Goal: Check status: Check status

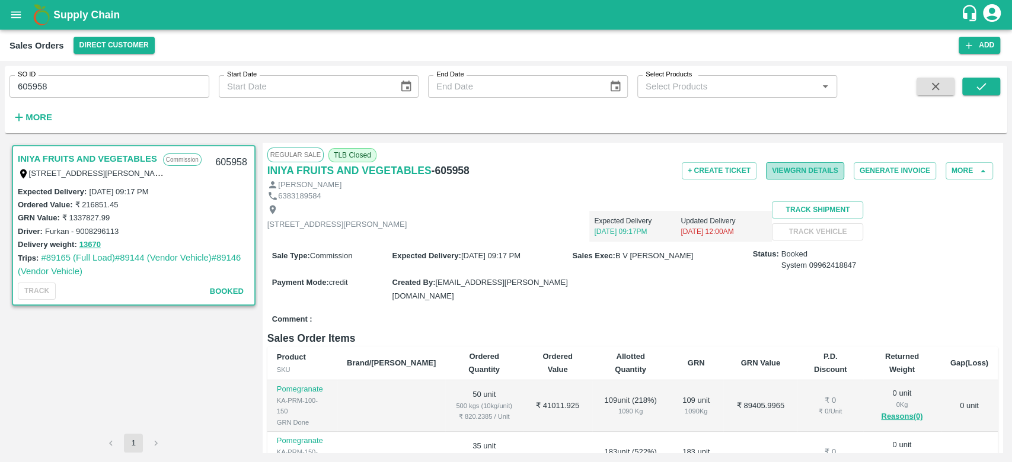
click at [816, 167] on button "View GRN Details" at bounding box center [805, 170] width 78 height 17
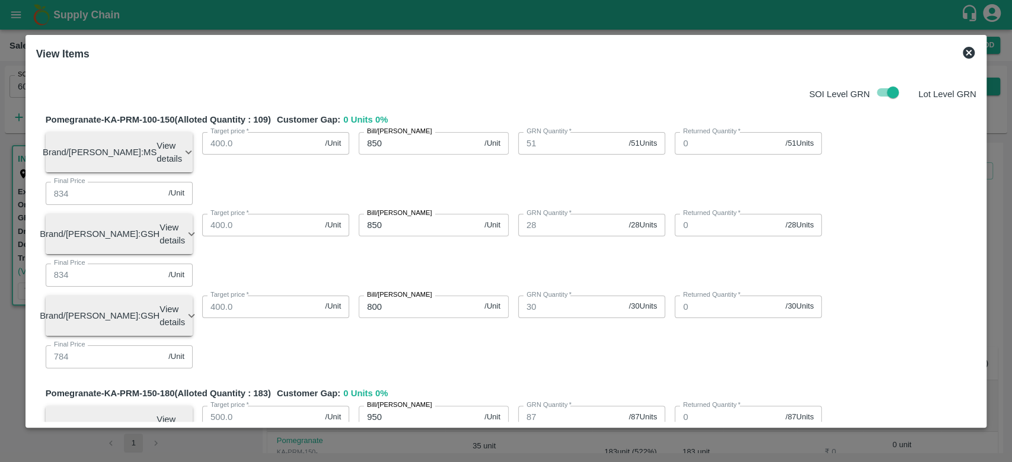
scroll to position [1356, 0]
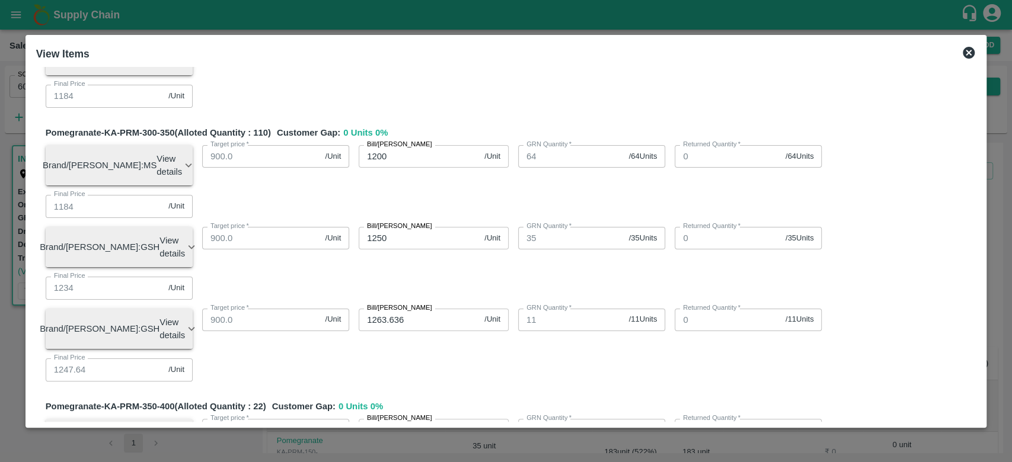
click at [958, 49] on div "View Items" at bounding box center [506, 54] width 950 height 26
click at [971, 50] on icon at bounding box center [969, 53] width 12 height 12
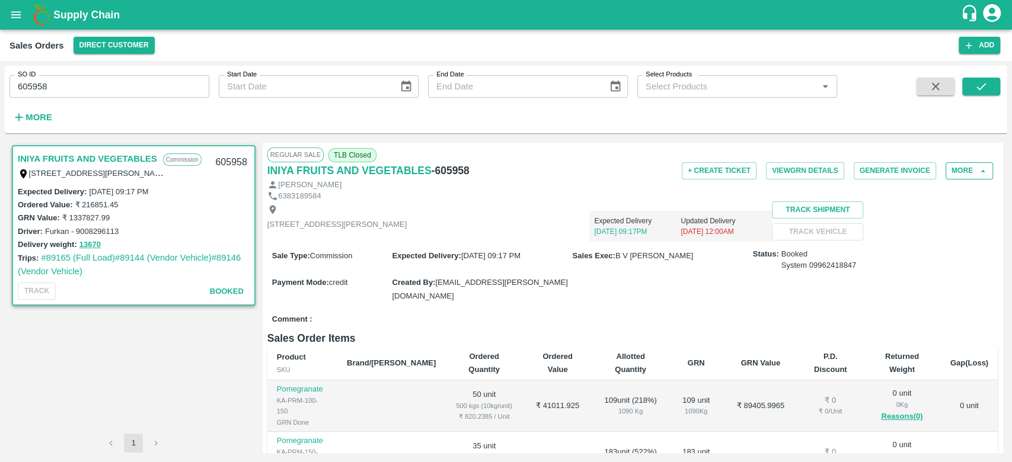
click at [953, 178] on button "More" at bounding box center [968, 170] width 47 height 17
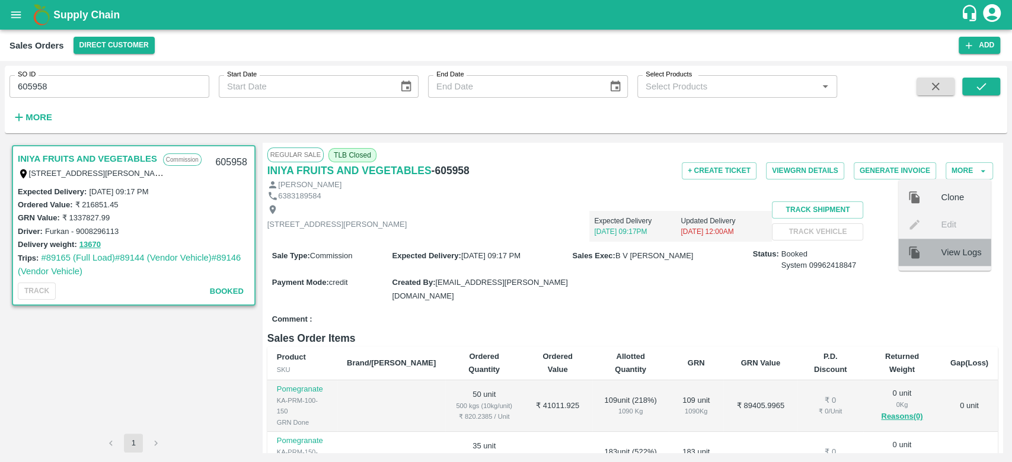
click at [920, 246] on icon at bounding box center [913, 252] width 13 height 13
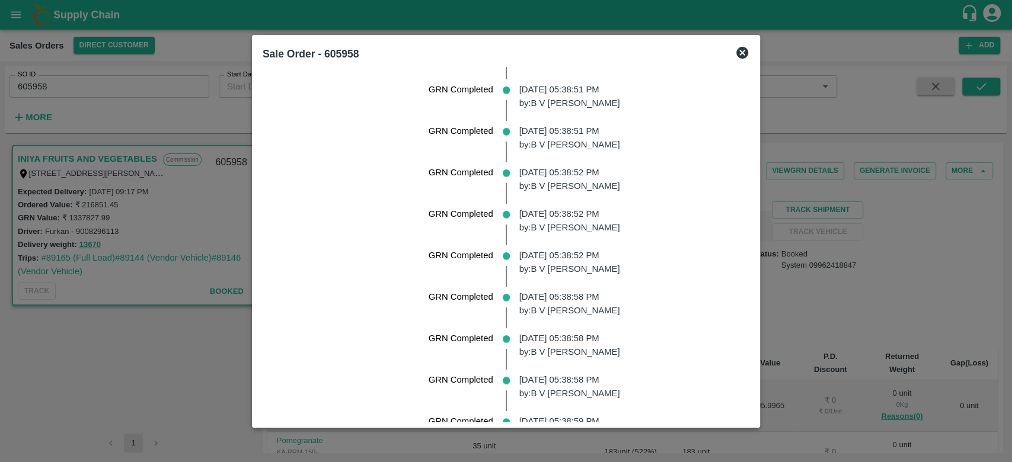
scroll to position [5522, 0]
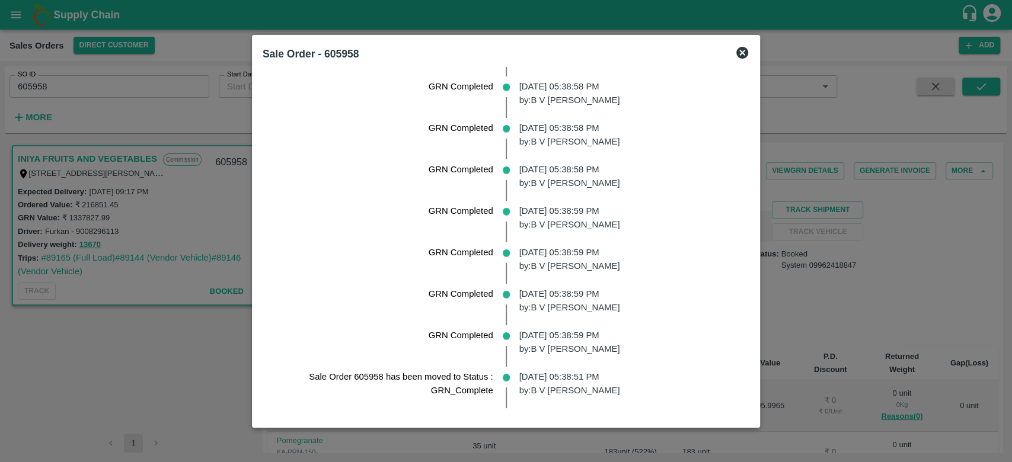
click at [749, 46] on icon at bounding box center [742, 53] width 14 height 14
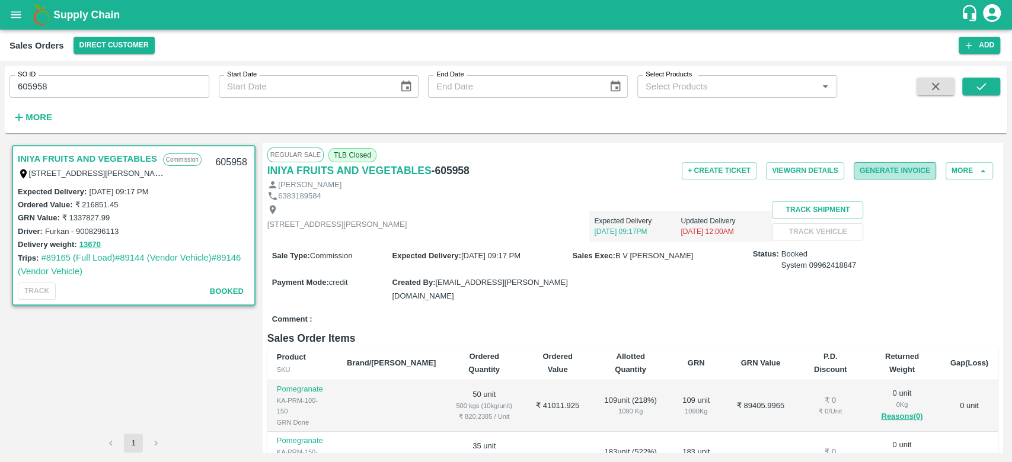
click at [873, 173] on button "Generate Invoice" at bounding box center [894, 170] width 82 height 17
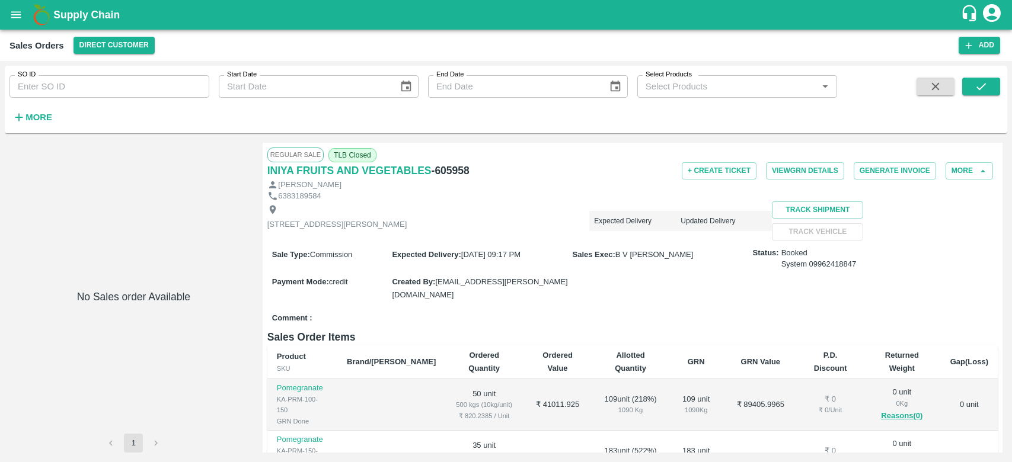
type input "605958"
